Goal: Information Seeking & Learning: Learn about a topic

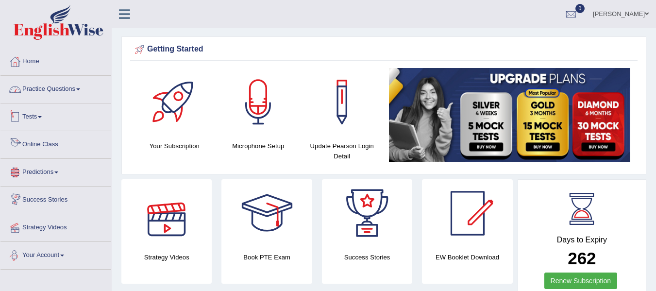
click at [57, 85] on link "Practice Questions" at bounding box center [55, 88] width 111 height 24
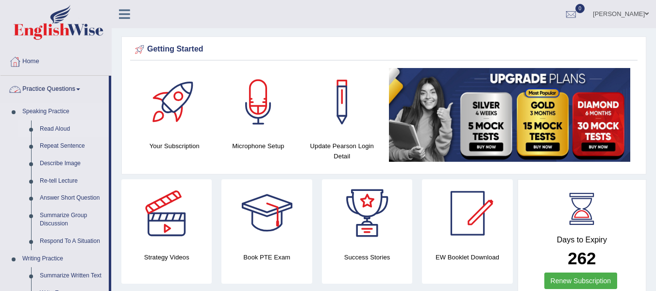
click at [50, 127] on link "Read Aloud" at bounding box center [71, 128] width 73 height 17
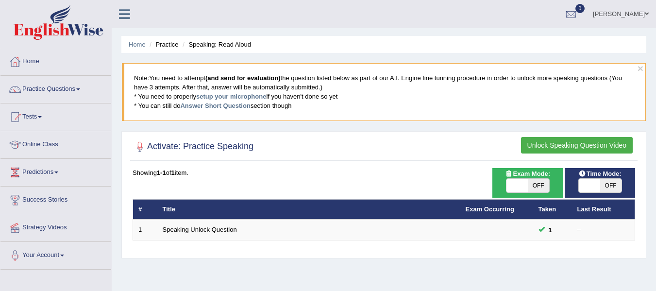
click at [563, 147] on button "Unlock Speaking Question Video" at bounding box center [577, 145] width 112 height 17
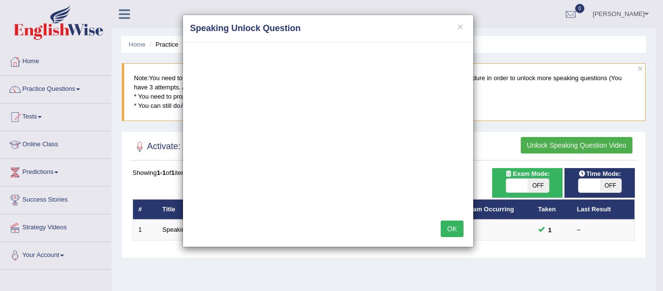
click at [451, 233] on button "OK" at bounding box center [452, 228] width 22 height 17
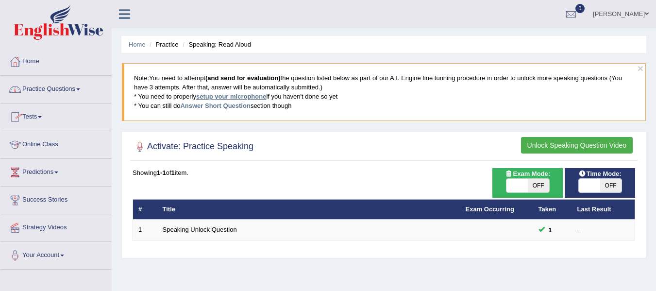
click at [233, 96] on link "setup your microphone" at bounding box center [231, 96] width 70 height 7
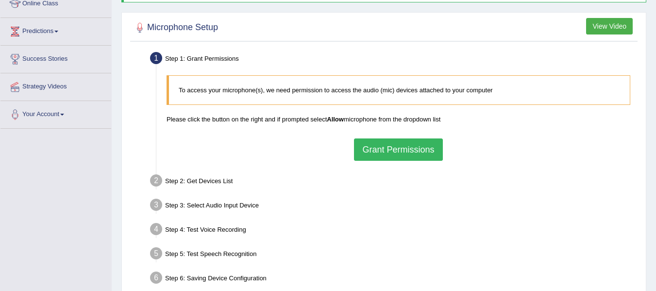
scroll to position [146, 0]
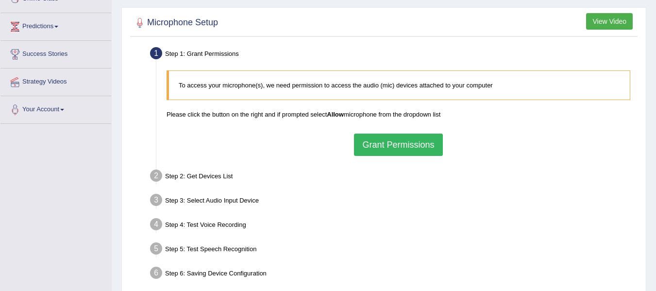
click at [414, 145] on button "Grant Permissions" at bounding box center [398, 144] width 88 height 22
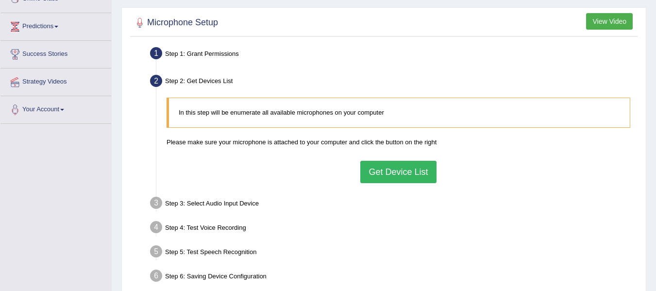
click at [416, 165] on button "Get Device List" at bounding box center [398, 172] width 76 height 22
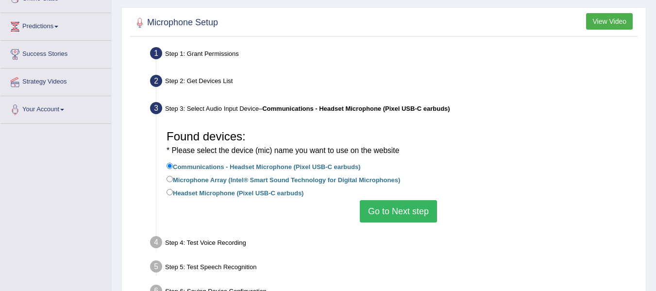
click at [407, 211] on button "Go to Next step" at bounding box center [398, 211] width 77 height 22
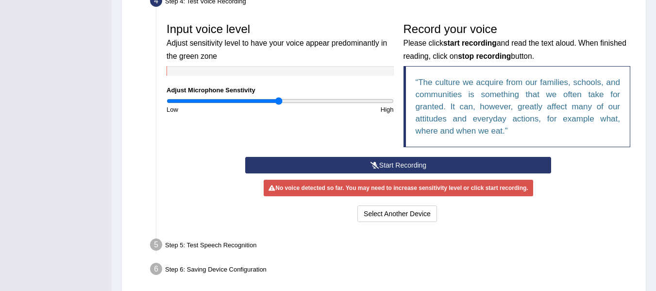
scroll to position [291, 0]
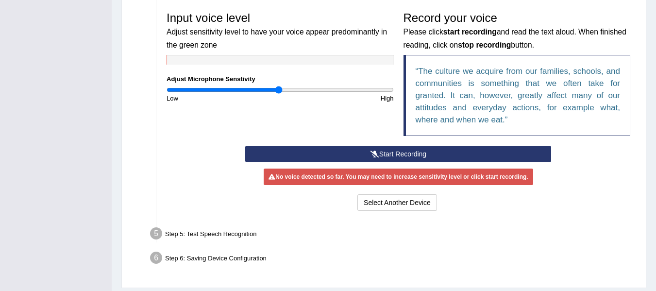
click at [391, 152] on button "Start Recording" at bounding box center [398, 154] width 306 height 17
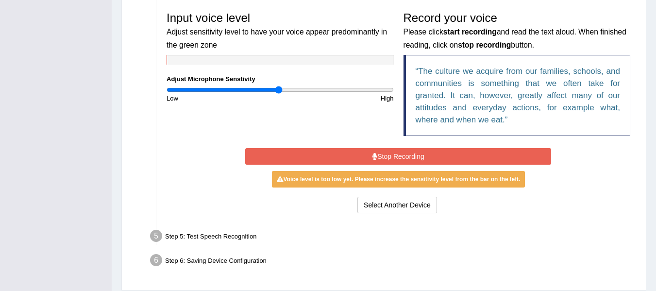
click at [388, 160] on button "Stop Recording" at bounding box center [398, 156] width 306 height 17
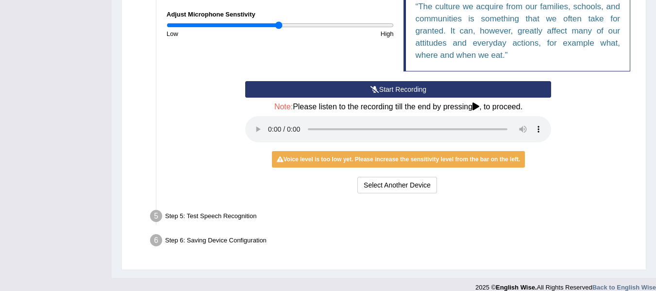
scroll to position [367, 0]
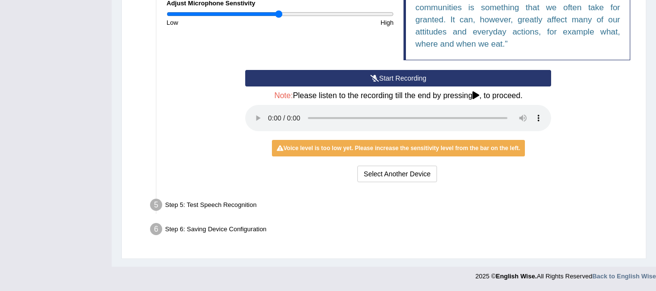
click at [248, 203] on div "Step 5: Test Speech Recognition" at bounding box center [394, 206] width 496 height 21
click at [482, 95] on h4 "Note: Please listen to the recording till the end by pressing , to proceed." at bounding box center [398, 95] width 306 height 9
click at [477, 96] on icon at bounding box center [475, 95] width 7 height 8
click at [562, 114] on div "Start Recording Stop Recording Note: Please listen to the recording till the en…" at bounding box center [398, 127] width 473 height 115
click at [251, 200] on div "Step 5: Test Speech Recognition" at bounding box center [394, 206] width 496 height 21
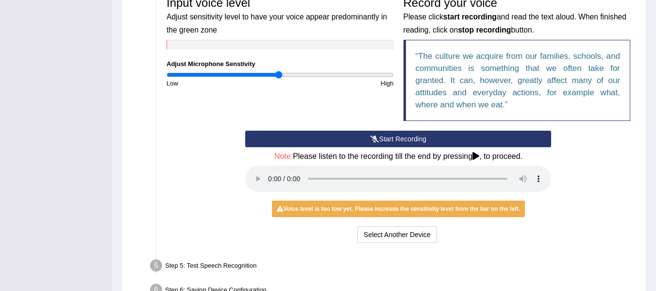
scroll to position [124, 0]
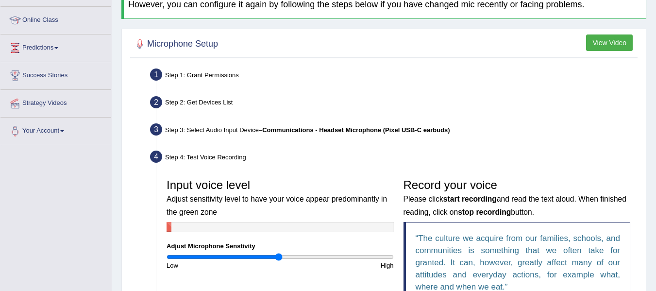
click at [240, 157] on div "Step 4: Test Voice Recording" at bounding box center [394, 158] width 496 height 21
click at [243, 133] on div "Step 3: Select Audio Input Device – Communications - Headset Microphone (Pixel …" at bounding box center [394, 130] width 496 height 21
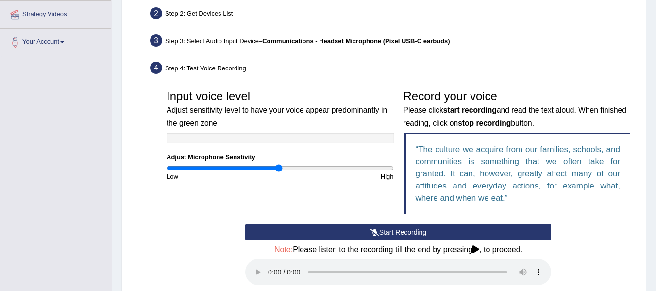
scroll to position [221, 0]
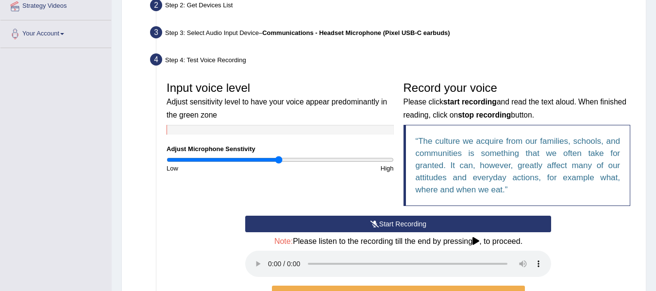
click at [390, 222] on button "Start Recording" at bounding box center [398, 224] width 306 height 17
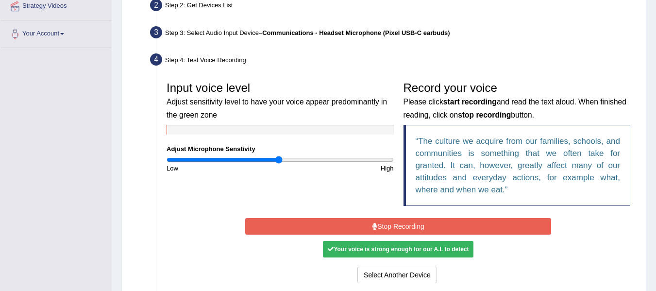
click at [450, 227] on button "Stop Recording" at bounding box center [398, 226] width 306 height 17
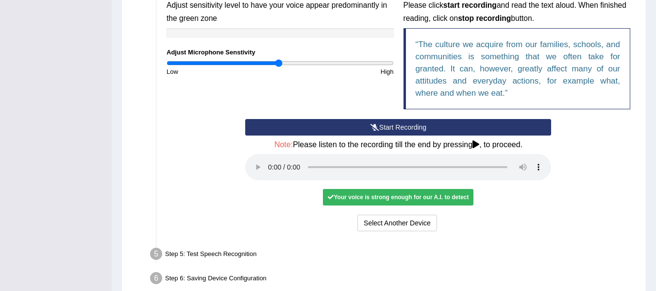
scroll to position [367, 0]
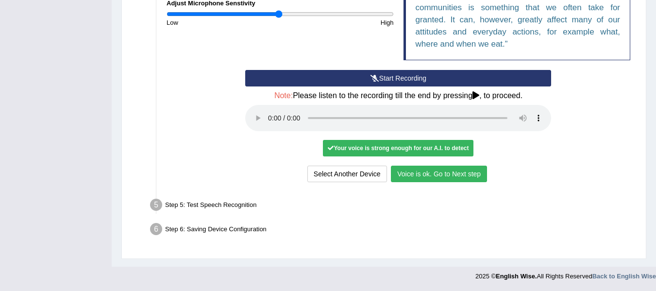
click at [464, 173] on button "Voice is ok. Go to Next step" at bounding box center [439, 174] width 96 height 17
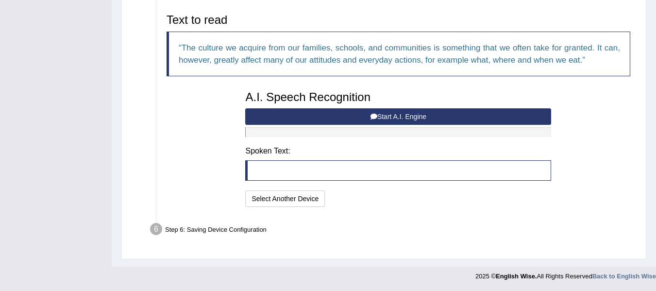
scroll to position [316, 0]
click at [265, 112] on button "Start A.I. Engine" at bounding box center [398, 116] width 306 height 17
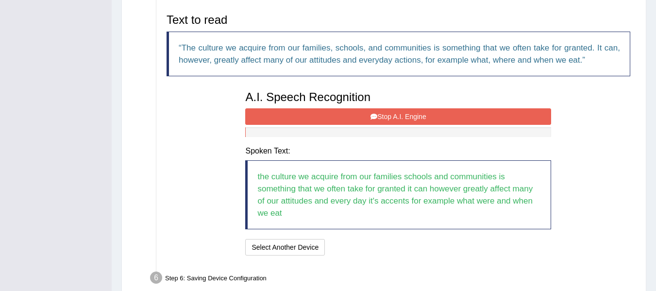
click at [303, 123] on button "Stop A.I. Engine" at bounding box center [398, 116] width 306 height 17
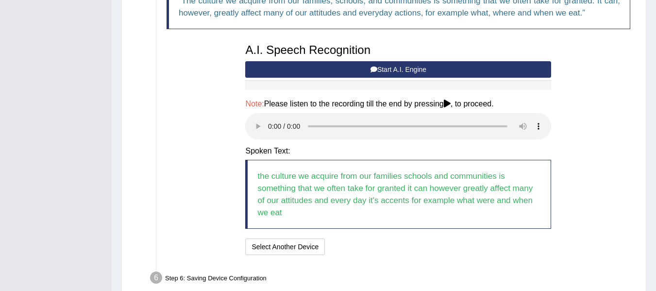
scroll to position [412, 0]
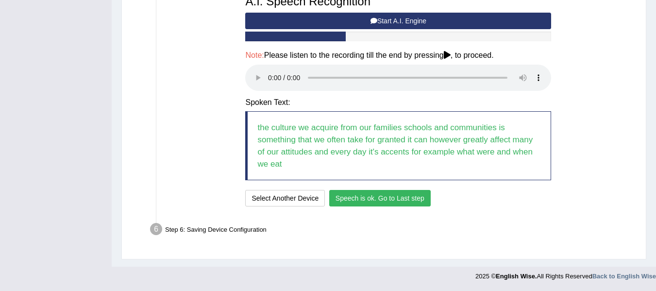
click at [369, 202] on button "Speech is ok. Go to Last step" at bounding box center [379, 198] width 101 height 17
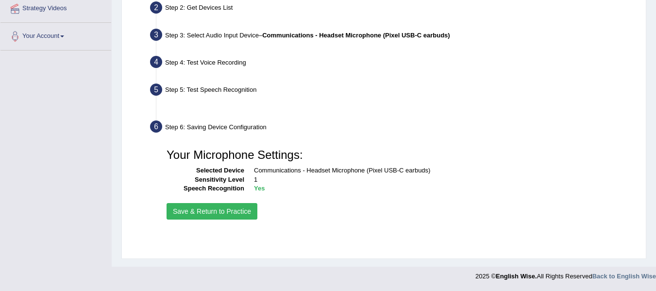
scroll to position [219, 0]
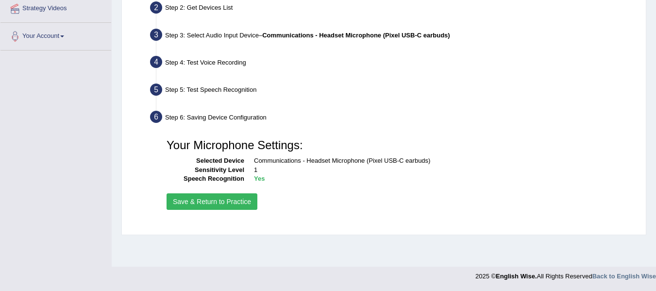
click at [219, 209] on button "Save & Return to Practice" at bounding box center [212, 201] width 91 height 17
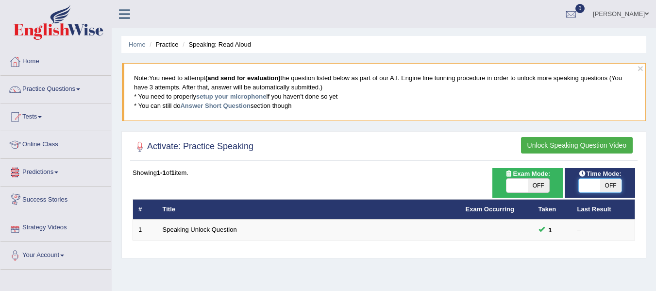
click at [592, 186] on span at bounding box center [589, 186] width 21 height 14
click at [53, 89] on link "Practice Questions" at bounding box center [55, 88] width 111 height 24
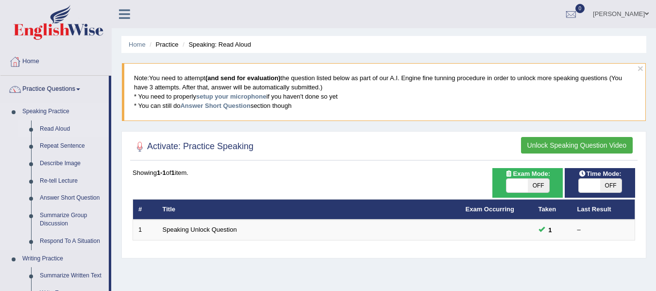
click at [49, 126] on link "Read Aloud" at bounding box center [71, 128] width 73 height 17
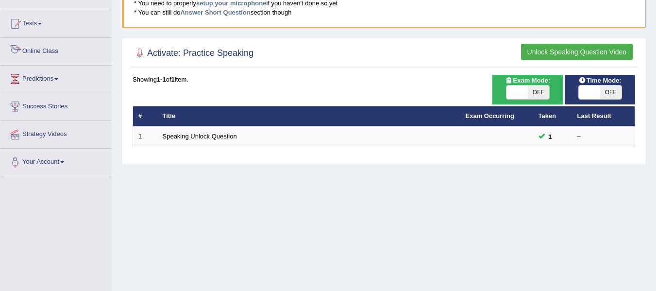
scroll to position [97, 0]
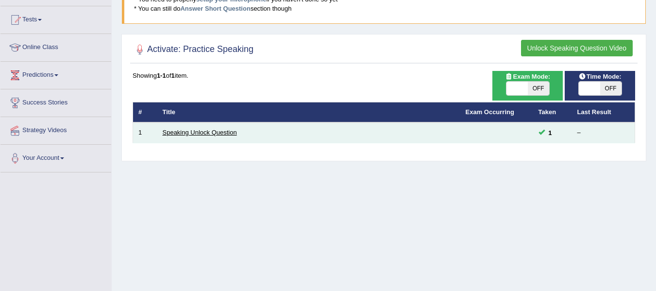
click at [177, 130] on link "Speaking Unlock Question" at bounding box center [200, 132] width 74 height 7
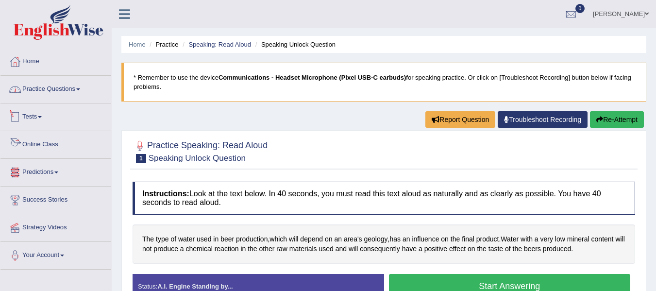
click at [68, 89] on link "Practice Questions" at bounding box center [55, 88] width 111 height 24
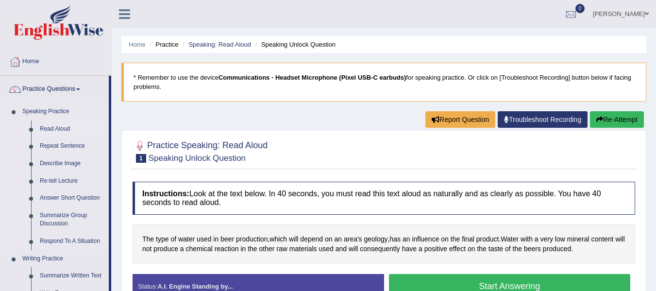
click at [59, 125] on link "Read Aloud" at bounding box center [71, 128] width 73 height 17
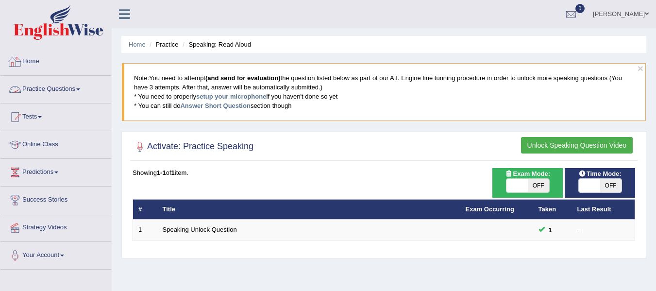
click at [44, 87] on link "Practice Questions" at bounding box center [55, 88] width 111 height 24
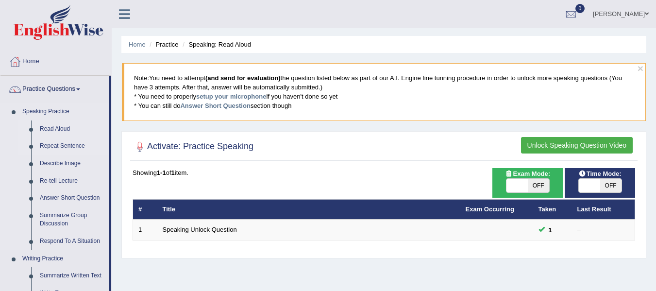
click at [57, 147] on link "Repeat Sentence" at bounding box center [71, 145] width 73 height 17
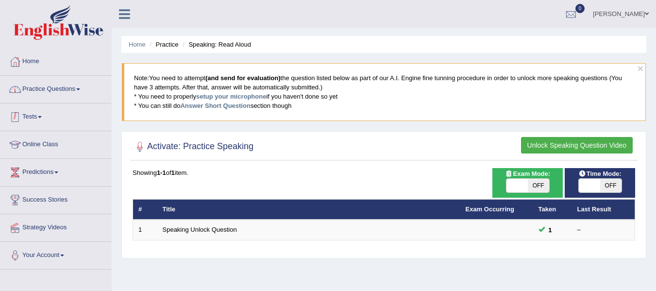
click at [78, 92] on link "Practice Questions" at bounding box center [55, 88] width 111 height 24
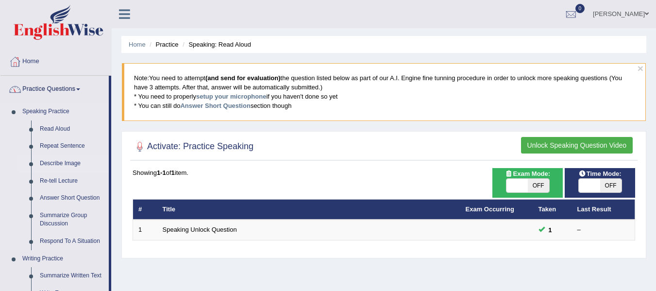
click at [73, 162] on link "Describe Image" at bounding box center [71, 163] width 73 height 17
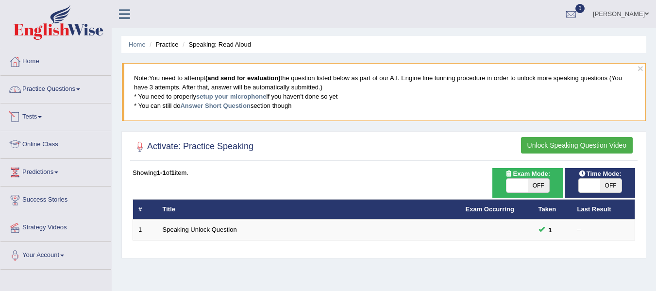
click at [58, 89] on link "Practice Questions" at bounding box center [55, 88] width 111 height 24
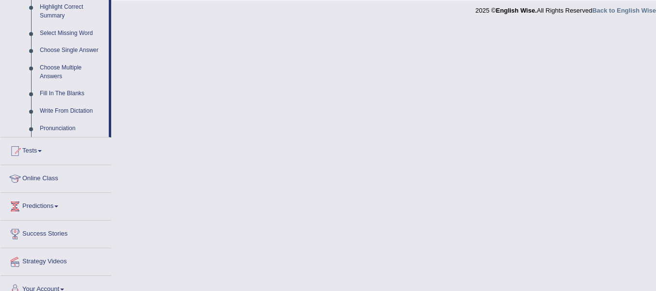
scroll to position [485, 0]
click at [64, 107] on link "Write From Dictation" at bounding box center [71, 109] width 73 height 17
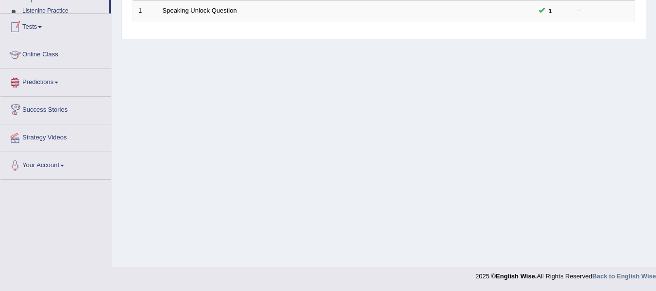
scroll to position [219, 0]
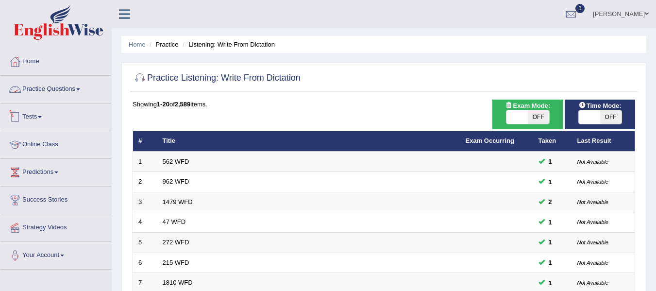
drag, startPoint x: 78, startPoint y: 85, endPoint x: 78, endPoint y: 102, distance: 17.5
click at [78, 86] on link "Practice Questions" at bounding box center [55, 88] width 111 height 24
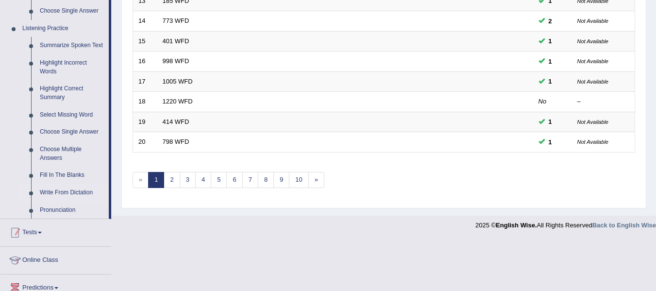
scroll to position [437, 0]
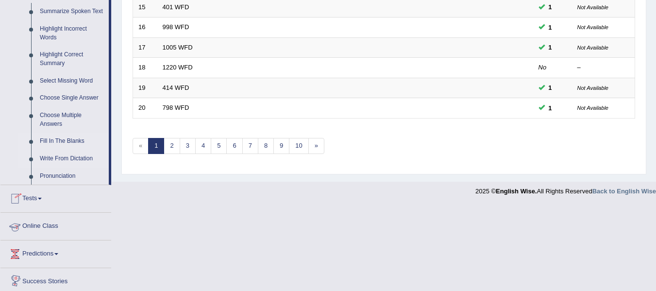
click at [67, 140] on link "Fill In The Blanks" at bounding box center [71, 141] width 73 height 17
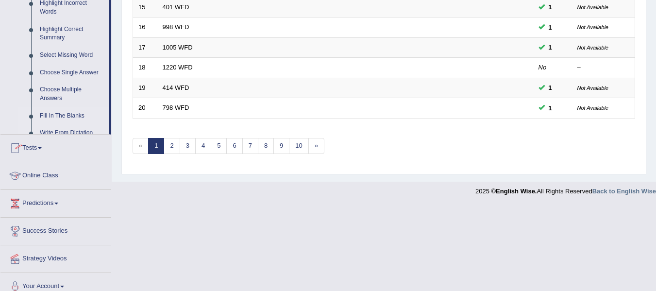
scroll to position [352, 0]
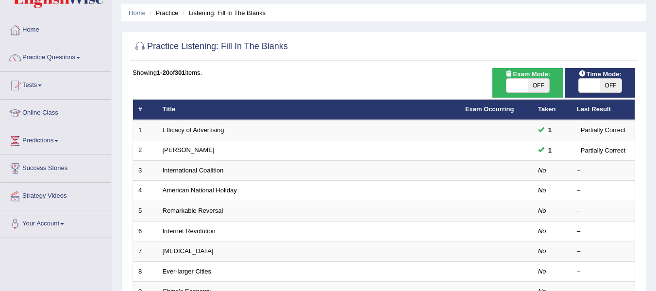
scroll to position [49, 0]
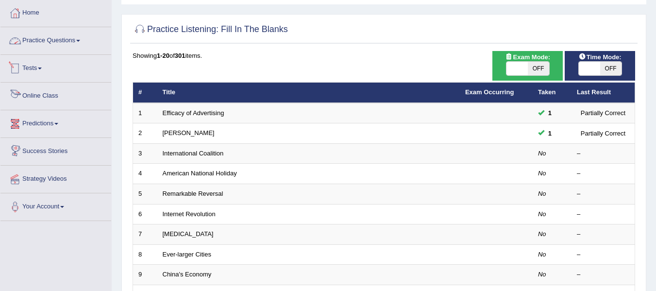
click at [32, 42] on link "Practice Questions" at bounding box center [55, 39] width 111 height 24
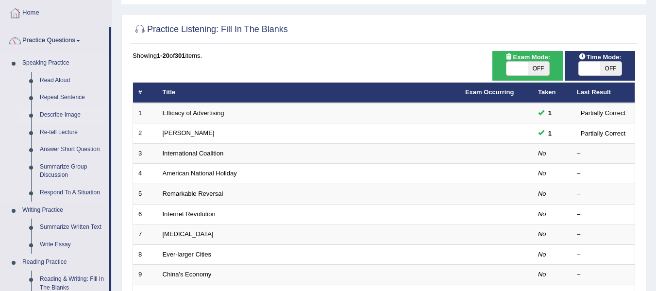
click at [70, 114] on link "Describe Image" at bounding box center [71, 114] width 73 height 17
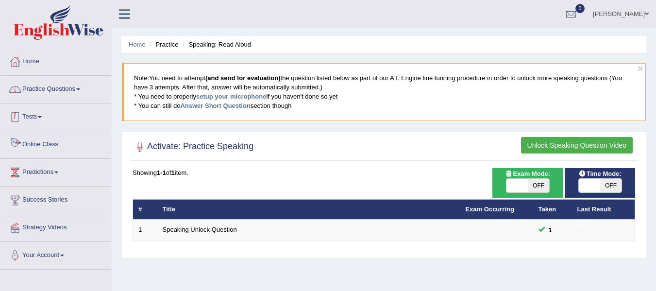
click at [62, 80] on link "Practice Questions" at bounding box center [55, 88] width 111 height 24
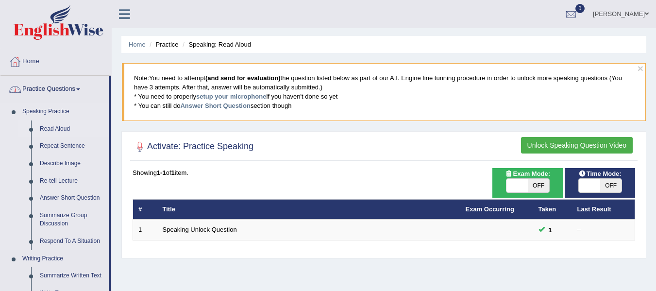
click at [67, 130] on link "Read Aloud" at bounding box center [71, 128] width 73 height 17
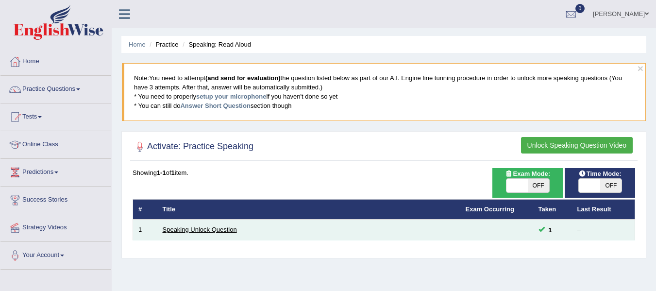
click at [224, 227] on link "Speaking Unlock Question" at bounding box center [200, 229] width 74 height 7
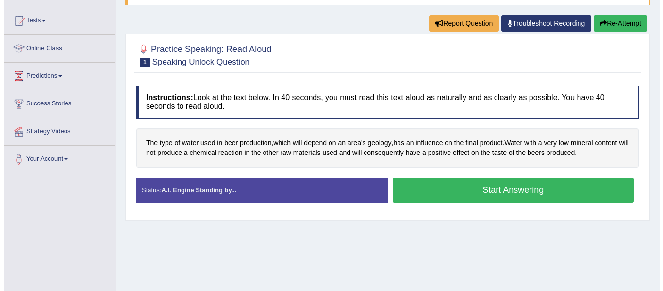
scroll to position [97, 0]
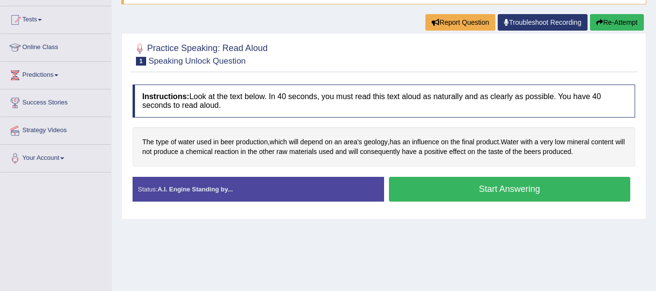
drag, startPoint x: 499, startPoint y: 203, endPoint x: 499, endPoint y: 193, distance: 10.2
click at [499, 201] on div "Start Answering" at bounding box center [509, 190] width 251 height 27
click at [499, 193] on button "Start Answering" at bounding box center [510, 189] width 242 height 25
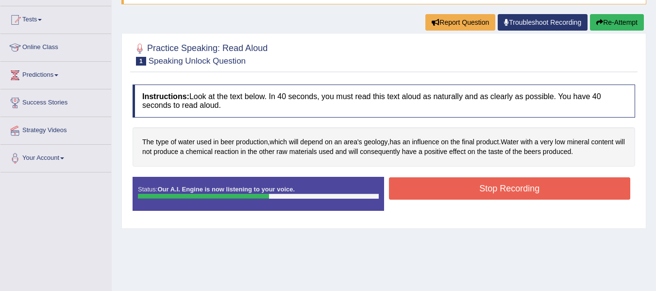
click at [547, 193] on button "Stop Recording" at bounding box center [510, 188] width 242 height 22
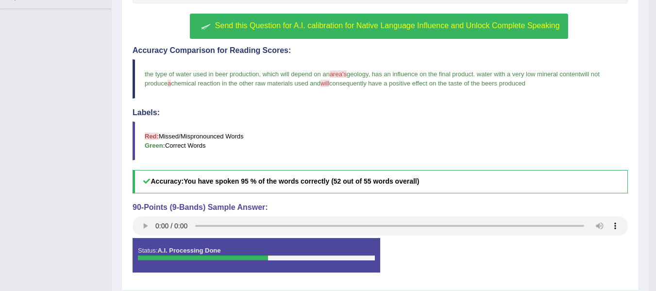
scroll to position [243, 0]
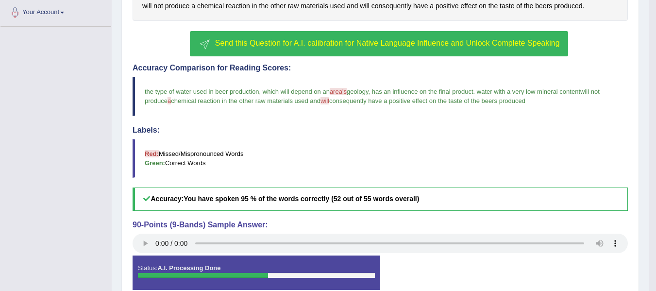
click at [390, 49] on button "Send this Question for A.I. calibration for Native Language Influence and Unloc…" at bounding box center [379, 43] width 378 height 25
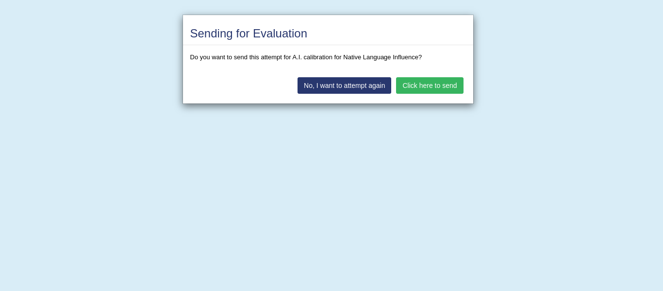
click at [411, 89] on button "Click here to send" at bounding box center [429, 85] width 67 height 17
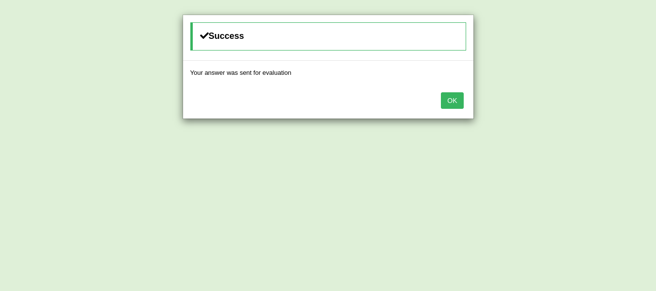
click at [456, 100] on button "OK" at bounding box center [452, 100] width 22 height 17
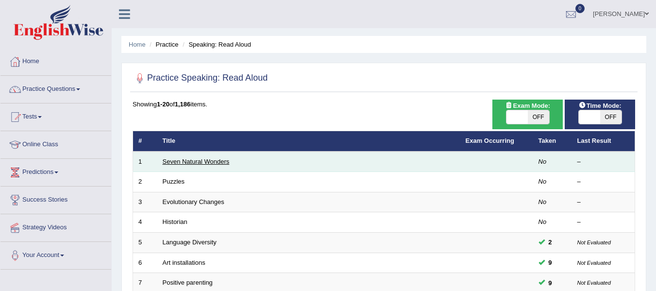
click at [217, 163] on link "Seven Natural Wonders" at bounding box center [196, 161] width 67 height 7
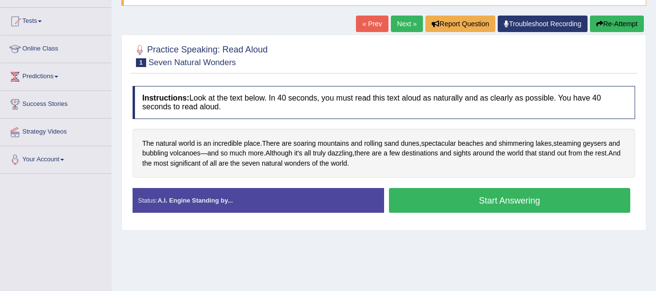
scroll to position [97, 0]
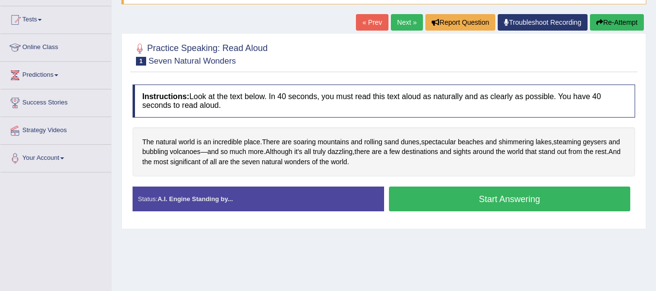
click at [533, 200] on button "Start Answering" at bounding box center [510, 198] width 242 height 25
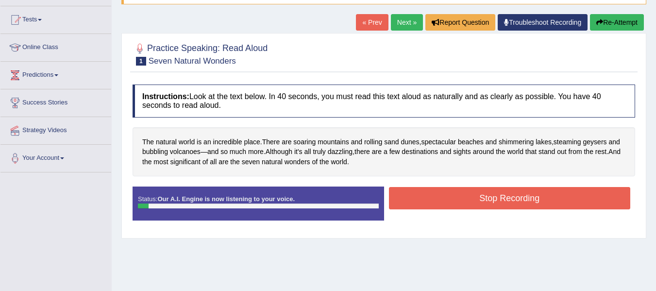
click at [533, 200] on button "Stop Recording" at bounding box center [510, 198] width 242 height 22
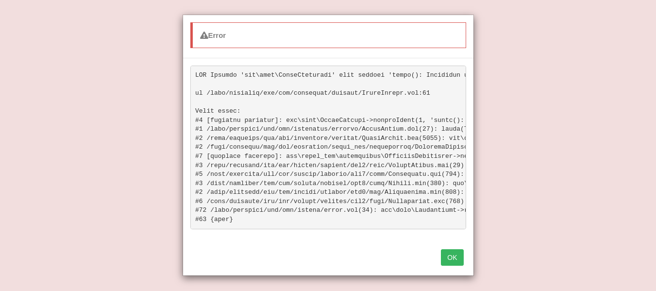
scroll to position [146, 0]
click at [456, 283] on div "Error OK" at bounding box center [328, 145] width 656 height 291
click at [450, 264] on button "OK" at bounding box center [452, 257] width 22 height 17
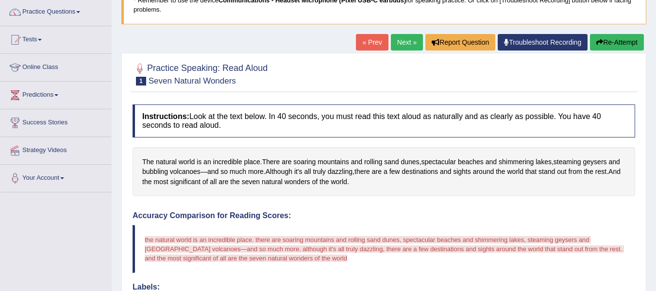
scroll to position [53, 0]
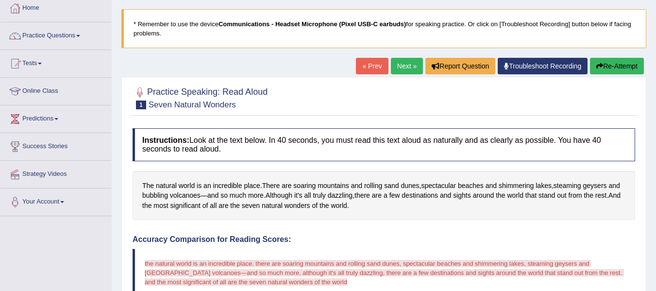
click at [613, 67] on button "Re-Attempt" at bounding box center [617, 66] width 54 height 17
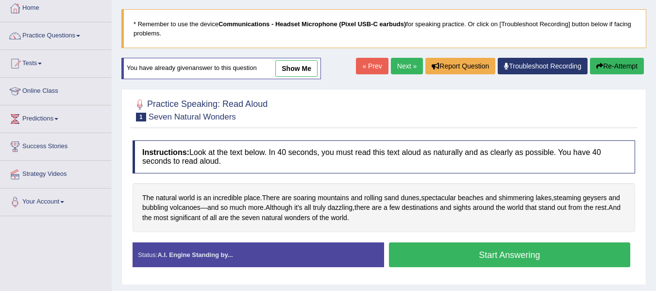
click at [473, 258] on button "Start Answering" at bounding box center [510, 254] width 242 height 25
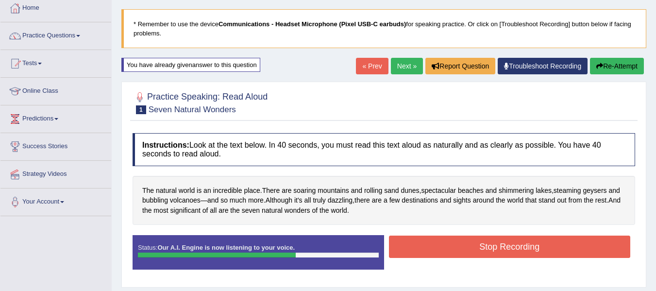
click at [474, 247] on button "Stop Recording" at bounding box center [510, 246] width 242 height 22
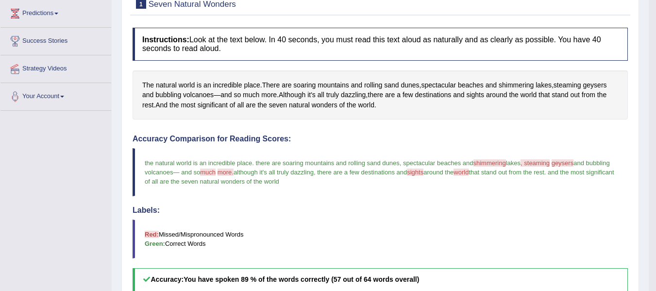
scroll to position [102, 0]
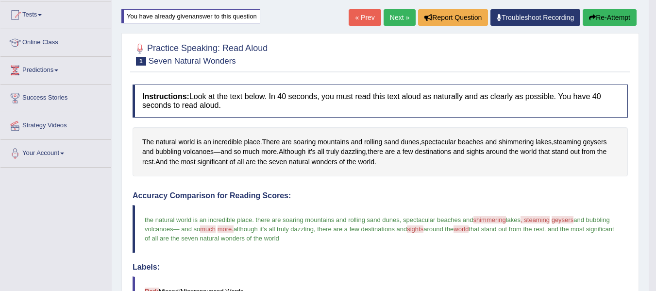
click at [400, 19] on link "Next »" at bounding box center [399, 17] width 32 height 17
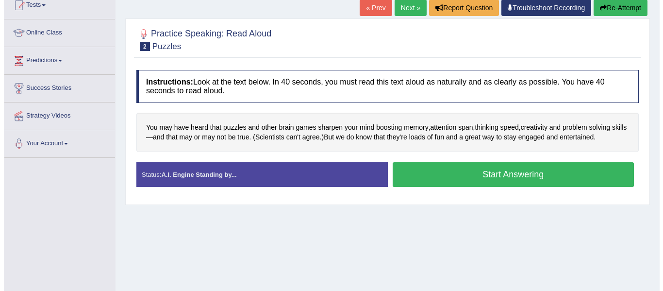
scroll to position [146, 0]
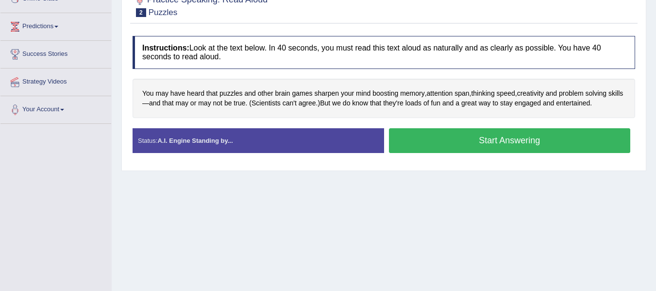
click at [444, 137] on button "Start Answering" at bounding box center [510, 140] width 242 height 25
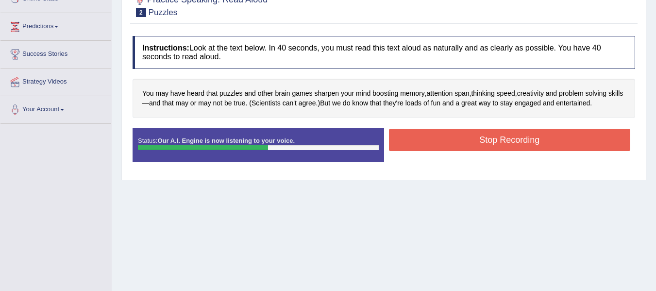
click at [446, 132] on button "Stop Recording" at bounding box center [510, 140] width 242 height 22
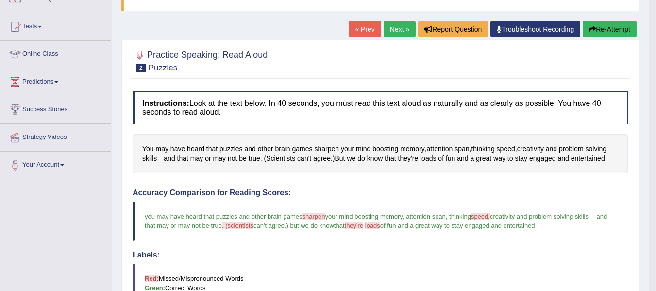
scroll to position [71, 0]
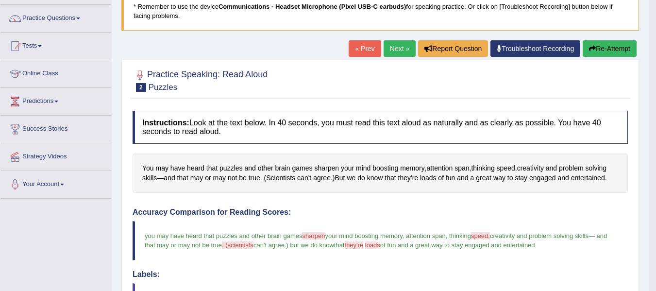
click at [391, 46] on link "Next »" at bounding box center [399, 48] width 32 height 17
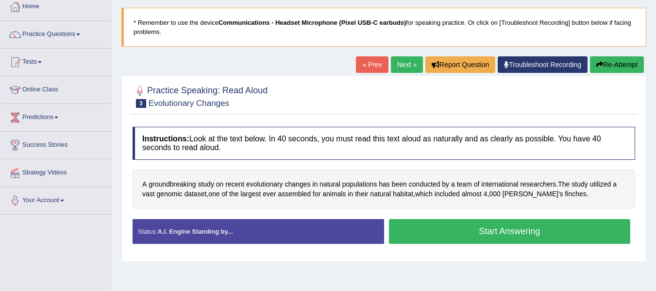
scroll to position [97, 0]
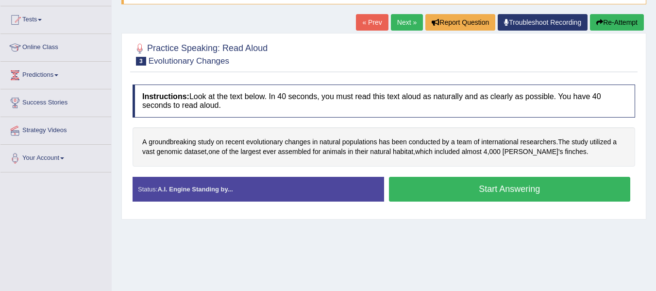
click at [421, 192] on button "Start Answering" at bounding box center [510, 189] width 242 height 25
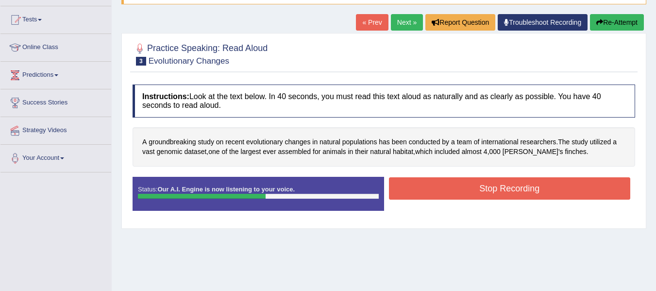
click at [533, 190] on button "Stop Recording" at bounding box center [510, 188] width 242 height 22
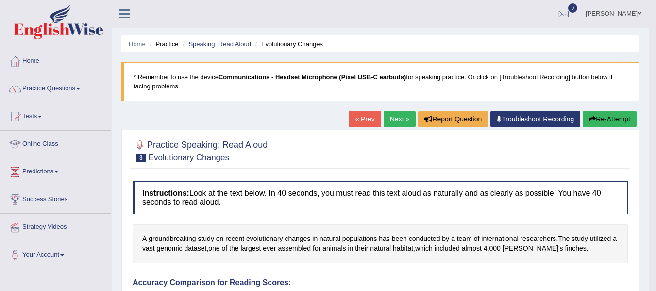
scroll to position [0, 0]
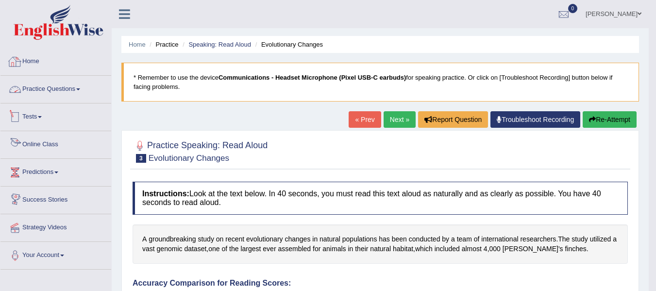
click at [79, 90] on link "Practice Questions" at bounding box center [55, 88] width 111 height 24
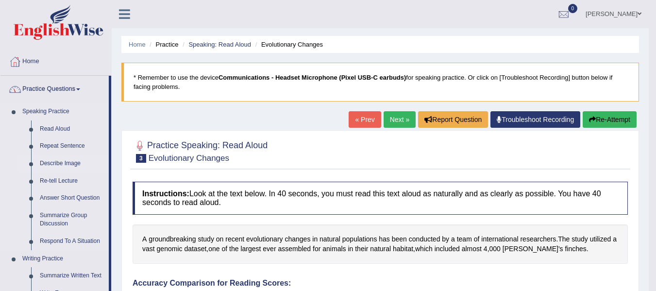
click at [73, 164] on link "Describe Image" at bounding box center [71, 163] width 73 height 17
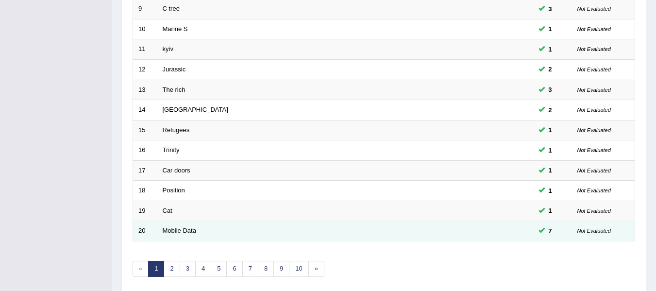
scroll to position [303, 0]
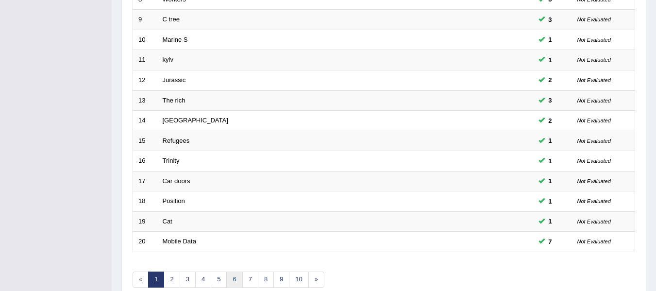
click at [237, 283] on link "6" at bounding box center [234, 279] width 16 height 16
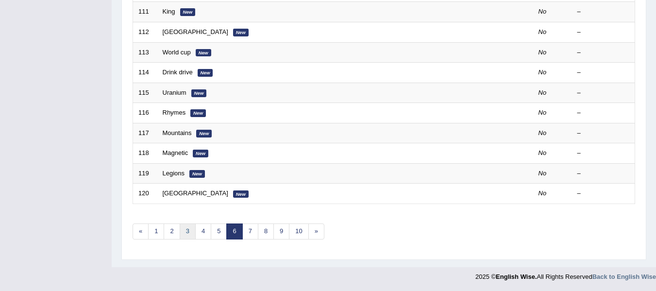
scroll to position [352, 0]
click at [207, 233] on link "4" at bounding box center [203, 231] width 16 height 16
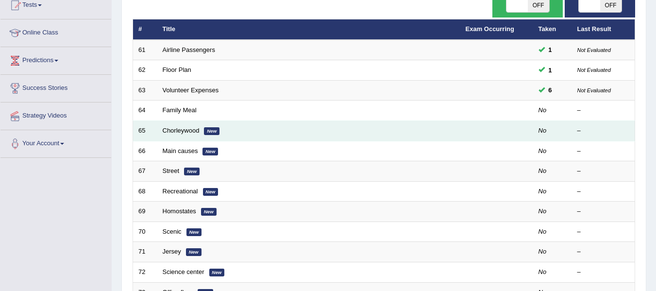
scroll to position [97, 0]
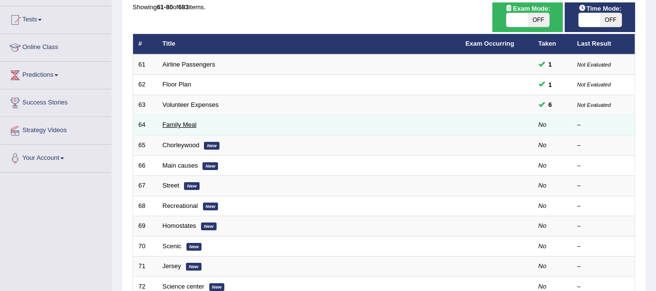
click at [182, 123] on link "Family Meal" at bounding box center [180, 124] width 34 height 7
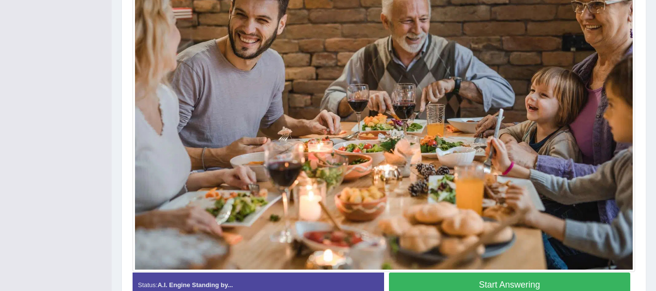
scroll to position [345, 0]
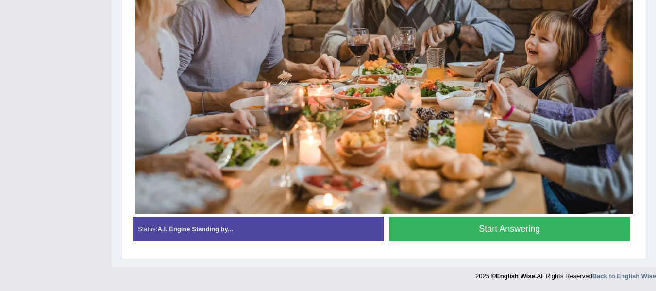
click at [448, 228] on button "Start Answering" at bounding box center [510, 229] width 242 height 25
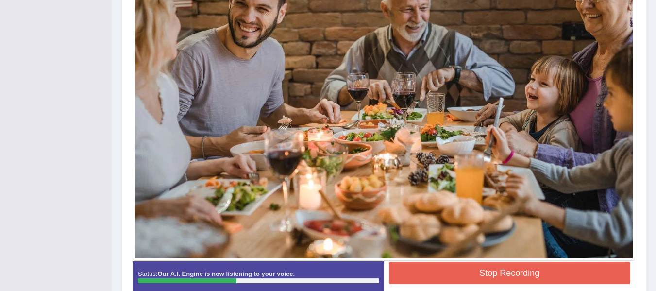
scroll to position [354, 0]
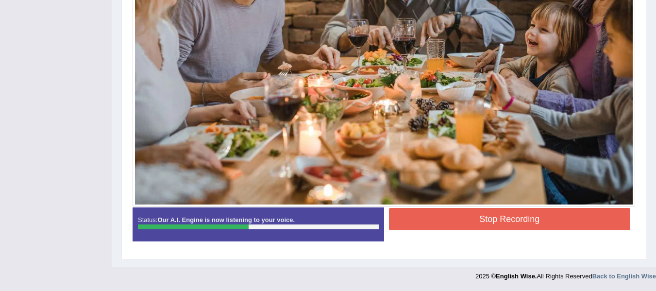
click at [457, 224] on button "Stop Recording" at bounding box center [510, 219] width 242 height 22
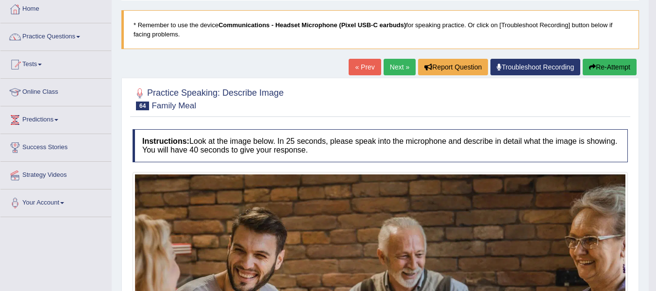
scroll to position [0, 0]
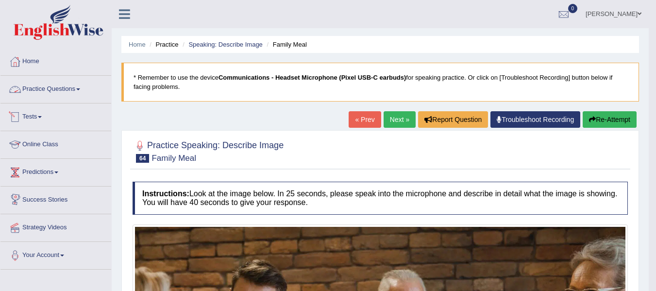
click at [66, 92] on link "Practice Questions" at bounding box center [55, 88] width 111 height 24
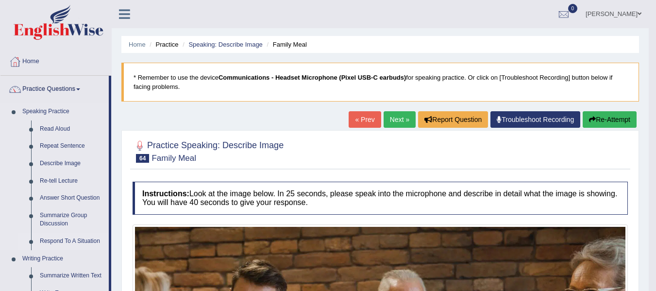
click at [85, 243] on link "Respond To A Situation" at bounding box center [71, 241] width 73 height 17
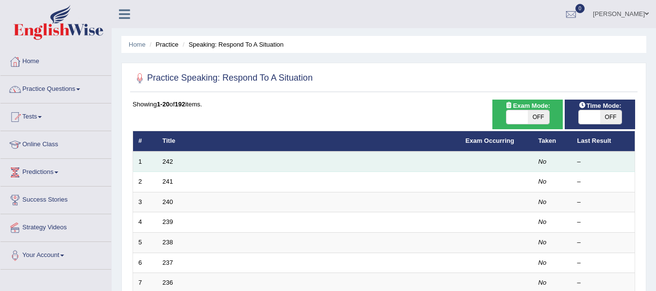
click at [169, 166] on td "242" at bounding box center [308, 161] width 303 height 20
click at [168, 163] on link "242" at bounding box center [168, 161] width 11 height 7
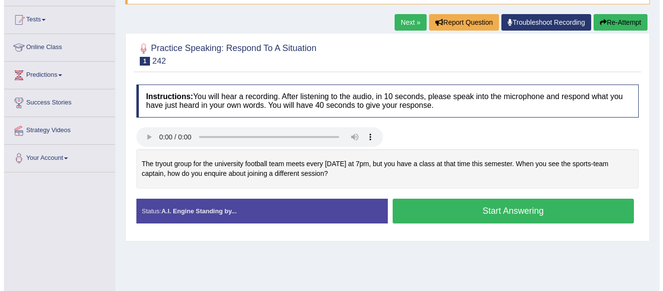
scroll to position [49, 0]
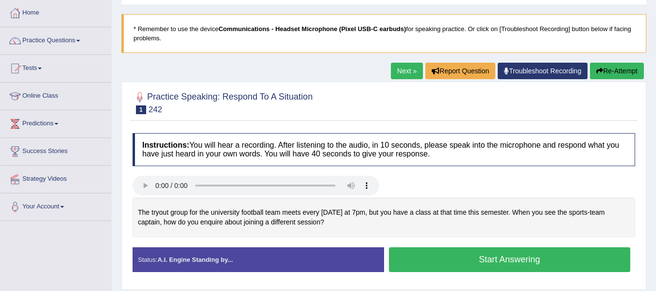
click at [483, 265] on button "Start Answering" at bounding box center [510, 259] width 242 height 25
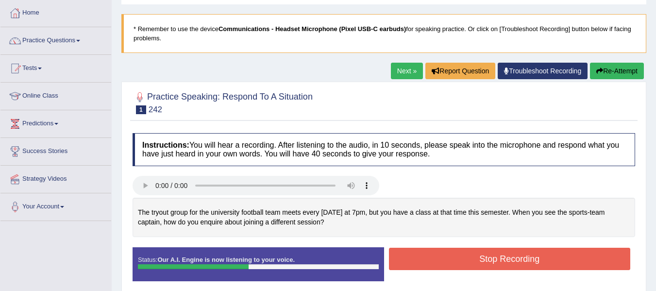
click at [474, 253] on button "Stop Recording" at bounding box center [510, 259] width 242 height 22
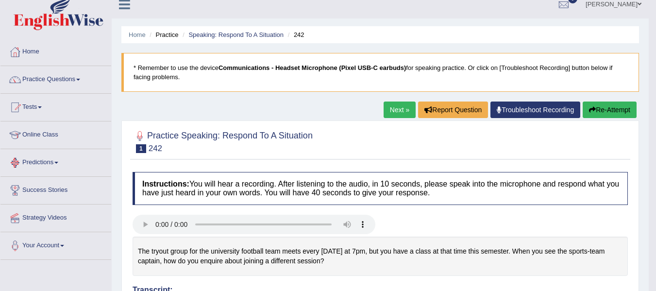
scroll to position [0, 0]
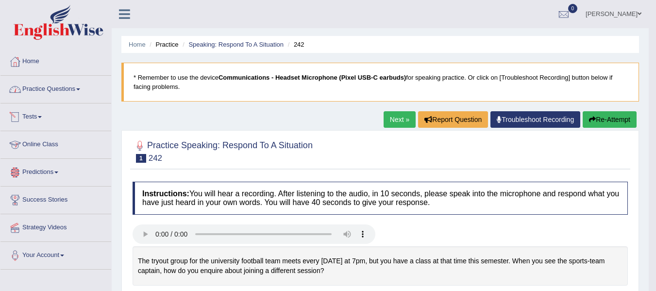
click at [34, 87] on link "Practice Questions" at bounding box center [55, 88] width 111 height 24
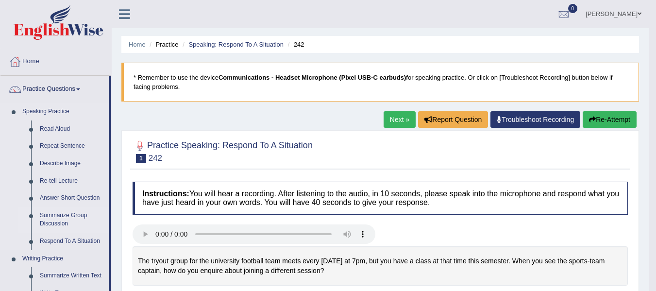
click at [49, 221] on link "Summarize Group Discussion" at bounding box center [71, 220] width 73 height 26
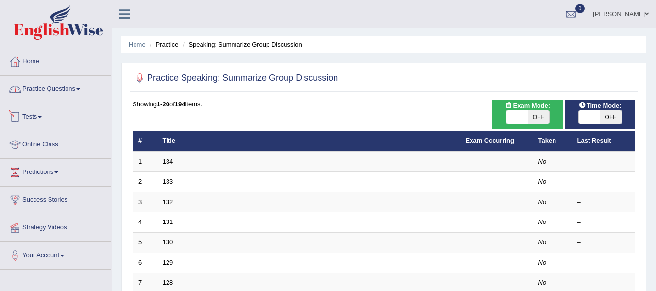
click at [73, 99] on link "Practice Questions" at bounding box center [55, 88] width 111 height 24
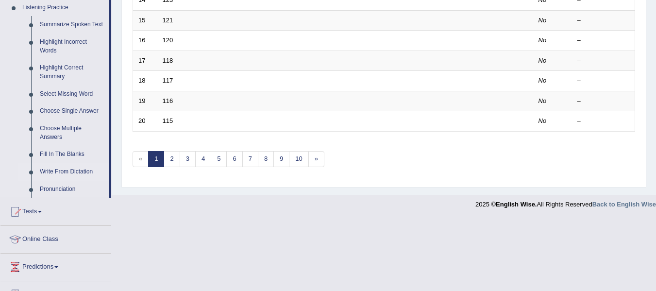
scroll to position [437, 0]
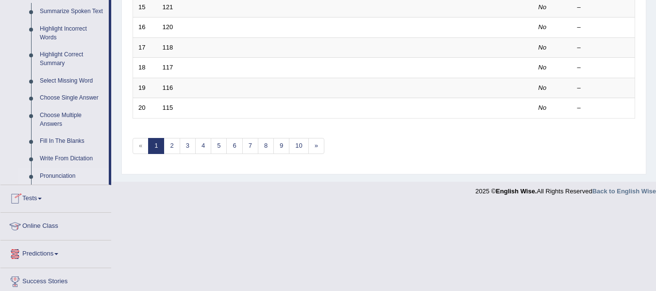
click at [64, 176] on link "Pronunciation" at bounding box center [71, 175] width 73 height 17
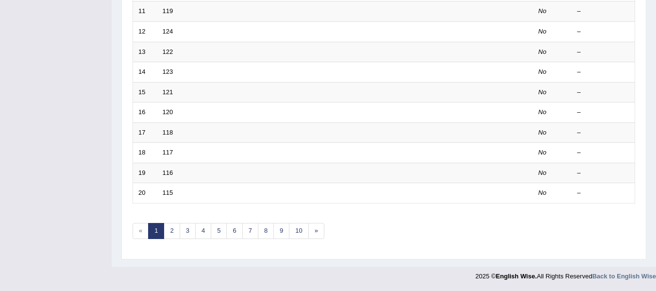
scroll to position [144, 0]
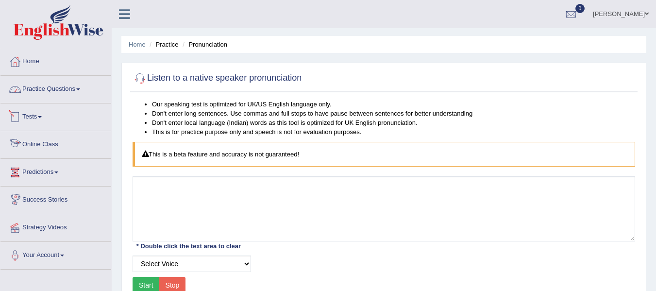
click at [50, 91] on link "Practice Questions" at bounding box center [55, 88] width 111 height 24
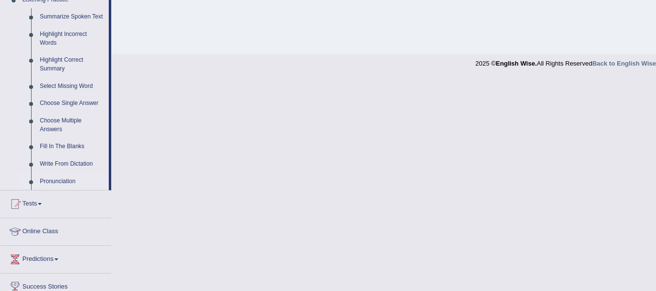
scroll to position [437, 0]
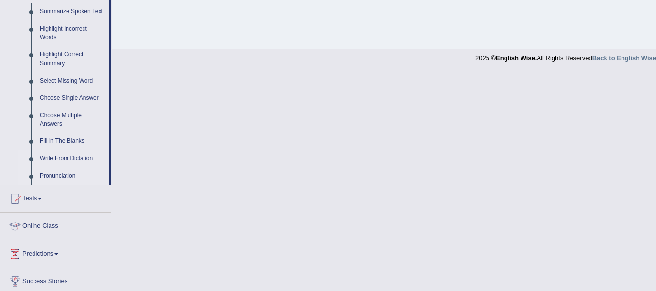
click at [75, 156] on link "Write From Dictation" at bounding box center [71, 158] width 73 height 17
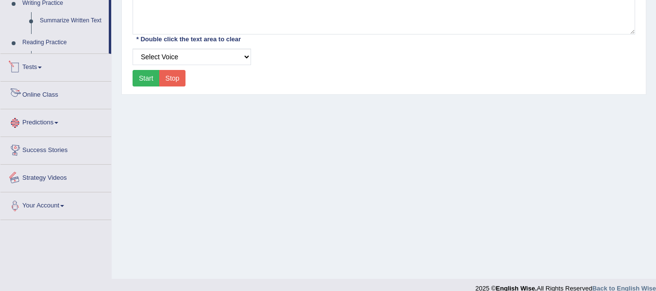
scroll to position [219, 0]
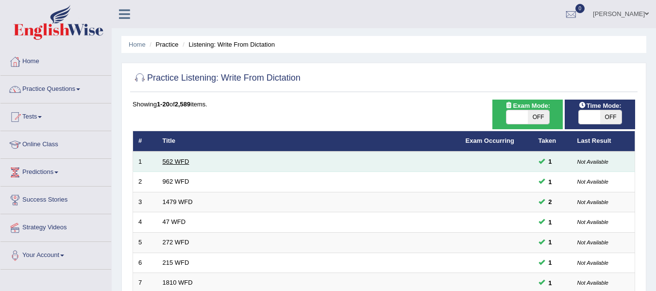
click at [181, 161] on link "562 WFD" at bounding box center [176, 161] width 27 height 7
